Goal: Task Accomplishment & Management: Use online tool/utility

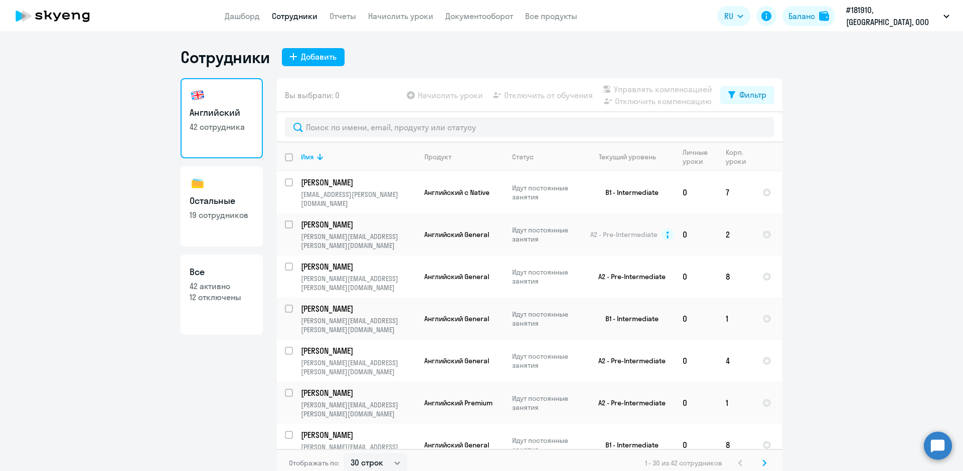
select select "30"
click at [394, 19] on link "Начислить уроки" at bounding box center [400, 16] width 65 height 10
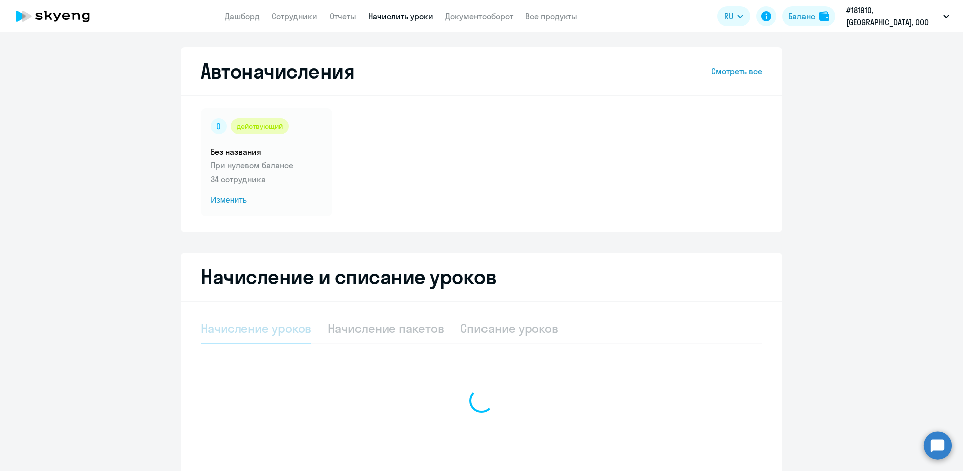
select select "10"
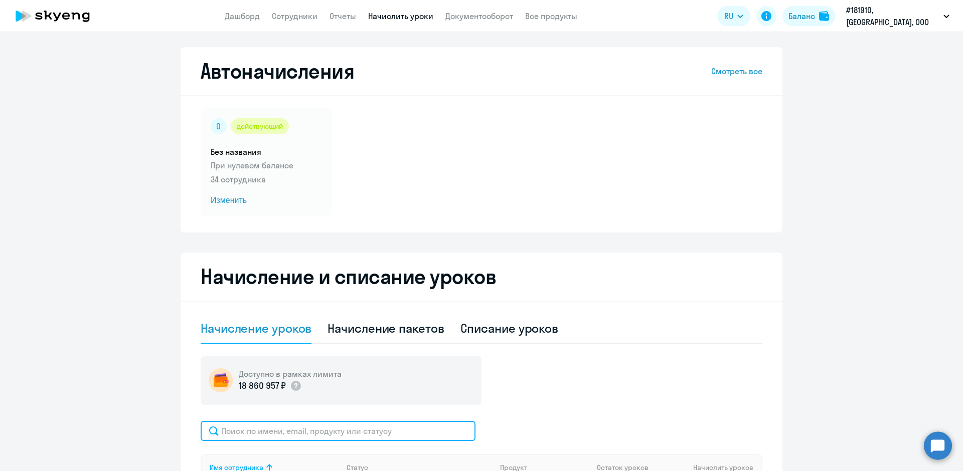
click at [236, 432] on input "text" at bounding box center [338, 431] width 275 height 20
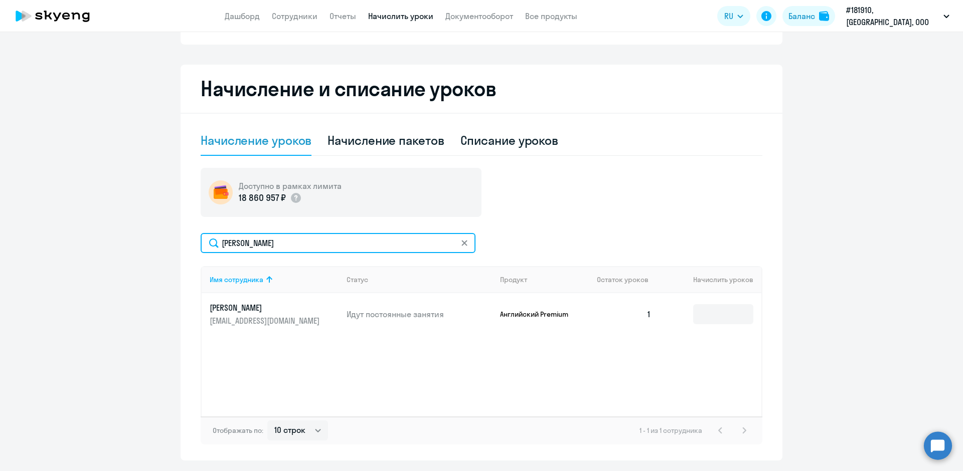
scroll to position [218, 0]
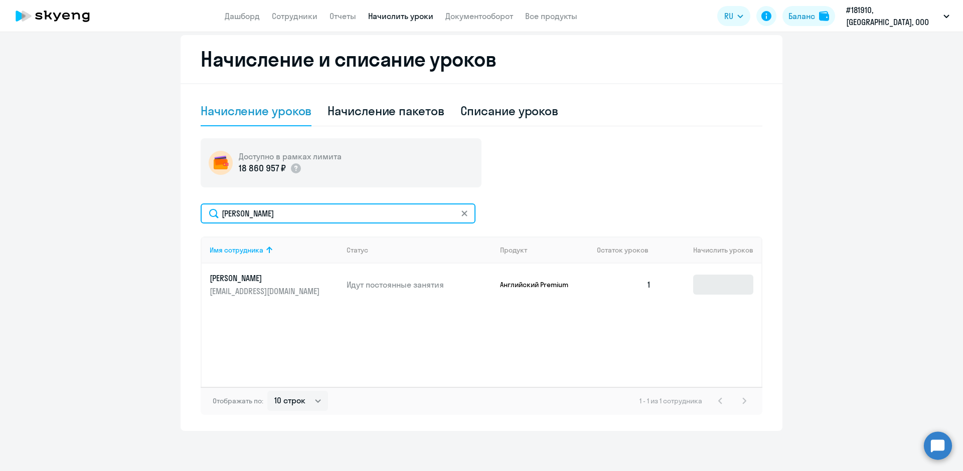
type input "[PERSON_NAME]"
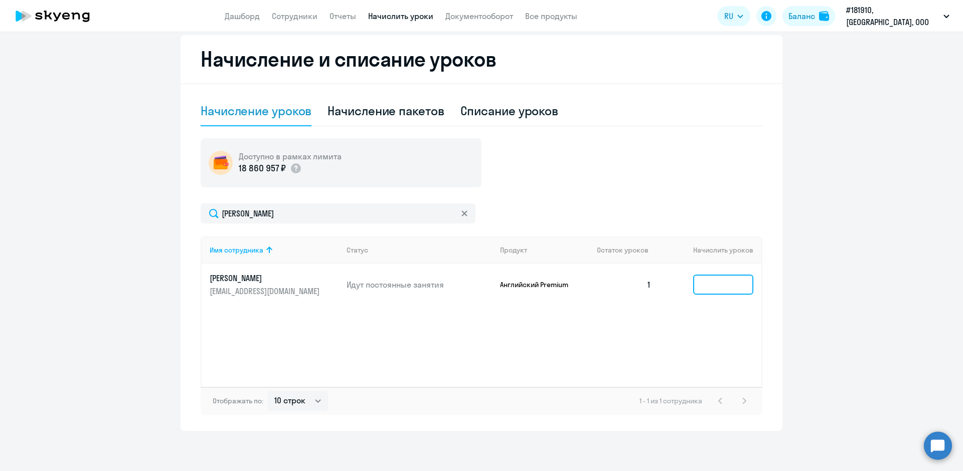
click at [701, 281] on input at bounding box center [723, 285] width 60 height 20
click at [696, 282] on input at bounding box center [723, 285] width 60 height 20
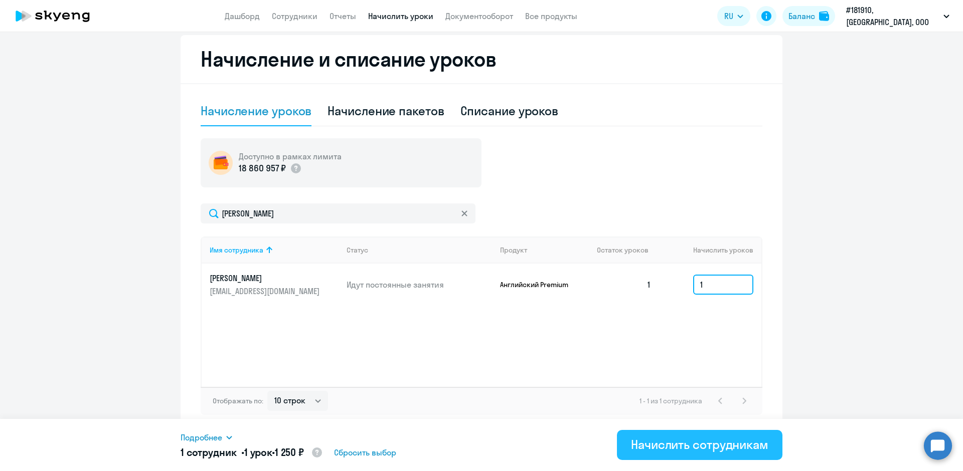
type input "1"
click at [668, 437] on div "Начислить сотрудникам" at bounding box center [699, 445] width 137 height 16
